Goal: Information Seeking & Learning: Check status

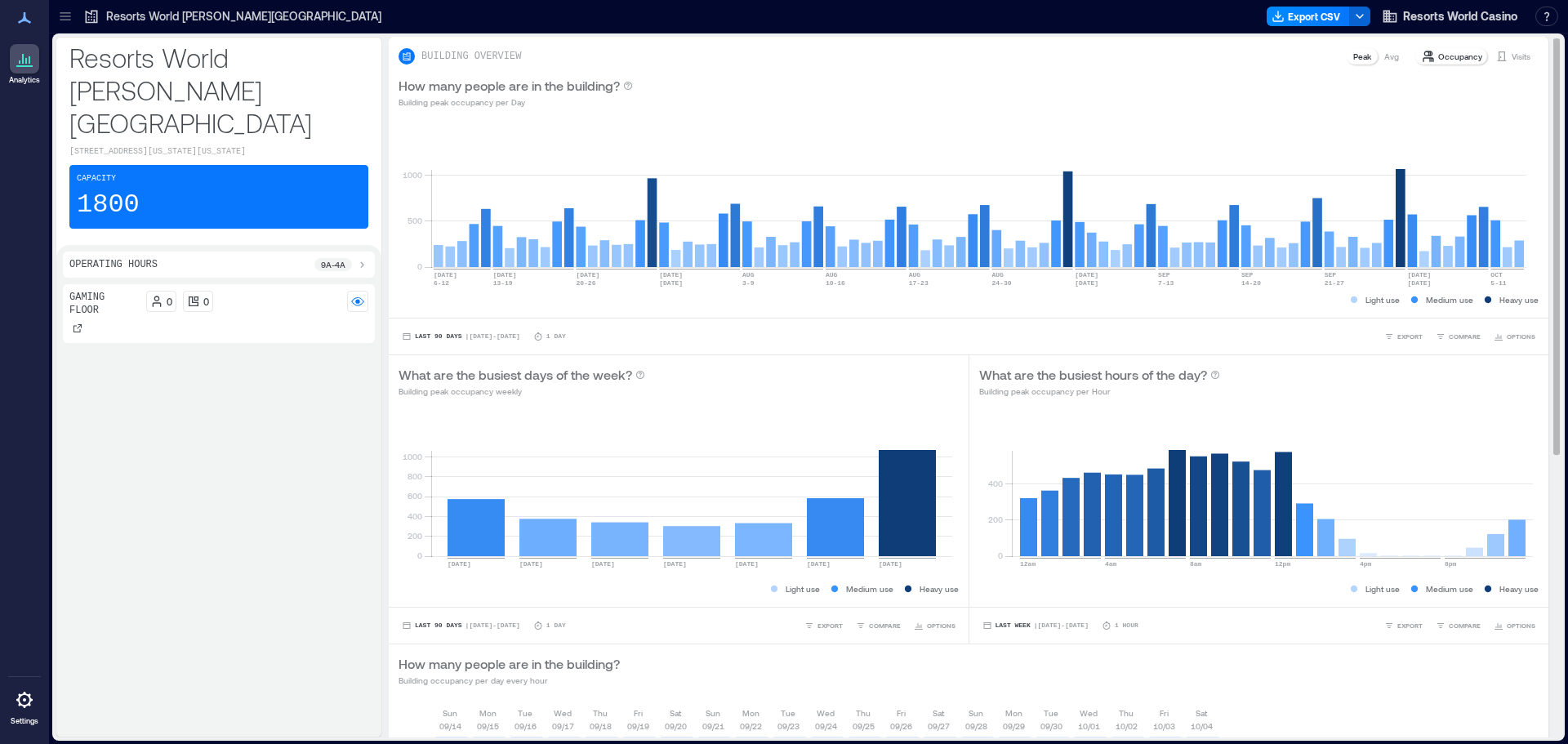
click at [1511, 60] on p "Visits" at bounding box center [1520, 56] width 19 height 13
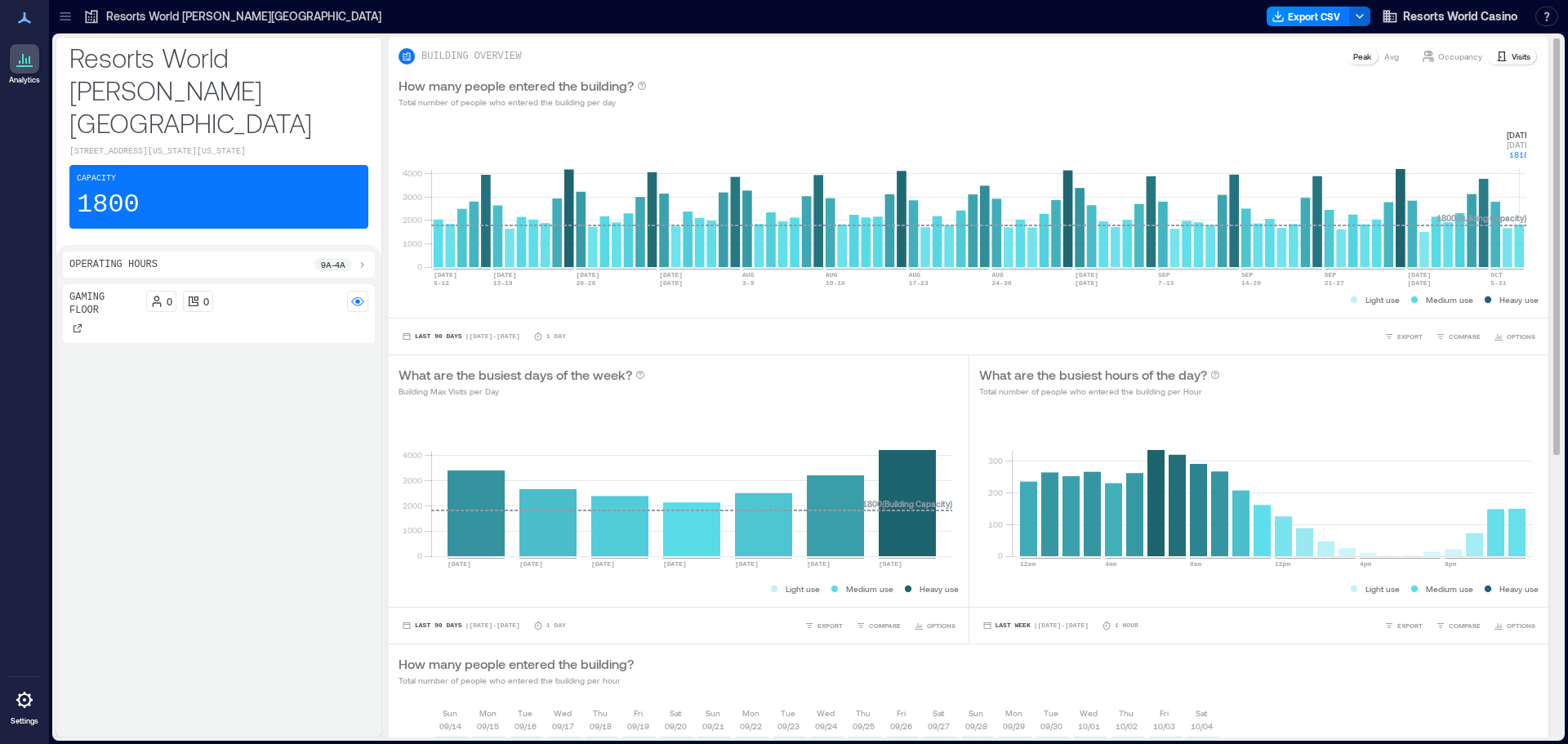
click at [1515, 234] on rect at bounding box center [979, 197] width 1095 height 138
drag, startPoint x: 1508, startPoint y: 127, endPoint x: 1522, endPoint y: 155, distance: 31.3
click at [1522, 155] on div "0 1000 2000 3000 4000 [DATE]-[DATE] [DATE]-[DATE] [DATE] [DATE]-[DATE] AUG [DAT…" at bounding box center [968, 217] width 1159 height 200
copy icon "[DATE] [DATE] 1818"
